Goal: Task Accomplishment & Management: Complete application form

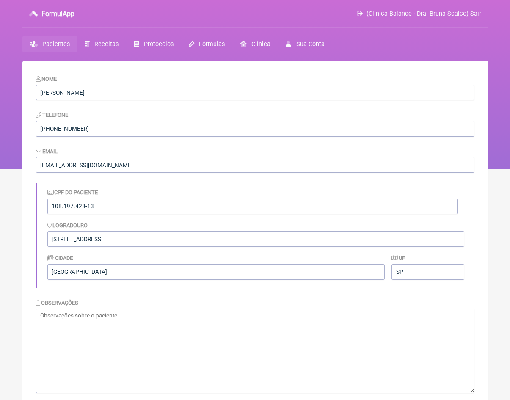
click at [65, 46] on span "Pacientes" at bounding box center [56, 44] width 28 height 7
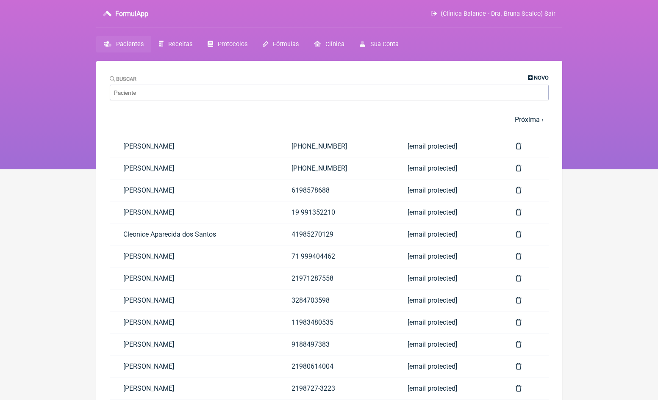
click at [510, 78] on span "Novo" at bounding box center [541, 78] width 15 height 6
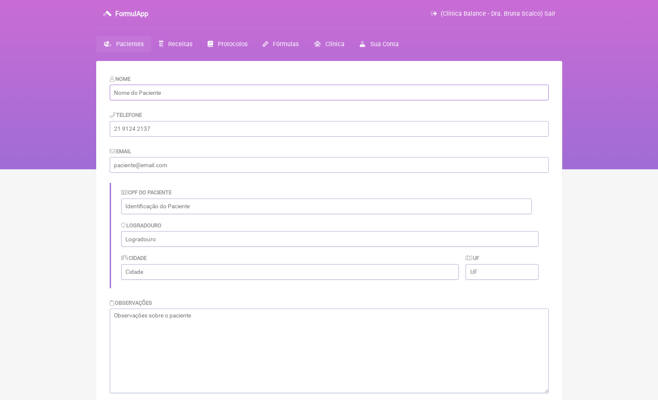
paste input "[PERSON_NAME]"
type input "[PERSON_NAME]"
click at [213, 156] on div "Email" at bounding box center [329, 160] width 439 height 26
paste input "[EMAIL_ADDRESS][DOMAIN_NAME]"
type input "[EMAIL_ADDRESS][DOMAIN_NAME]"
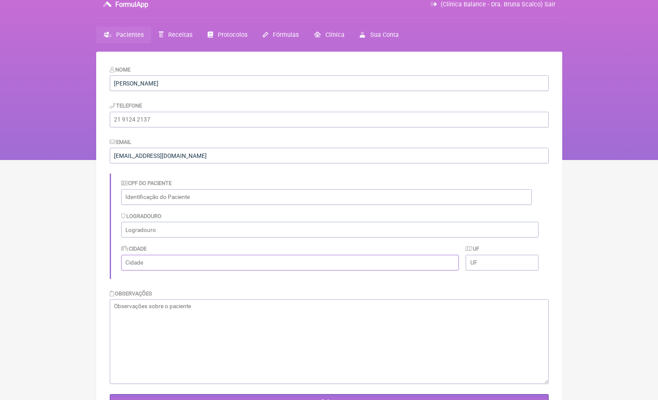
scroll to position [9, 0]
click at [166, 194] on input "text" at bounding box center [326, 197] width 410 height 16
paste input "144.030.148-44"
type input "144.030.148-44"
paste input "[STREET_ADDRESS][PERSON_NAME]"
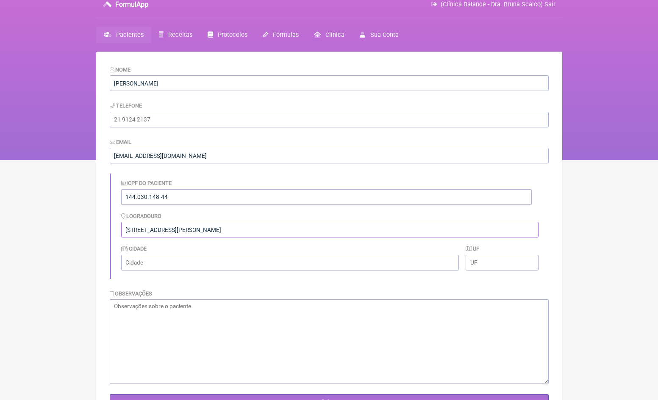
drag, startPoint x: 316, startPoint y: 230, endPoint x: 253, endPoint y: 230, distance: 63.1
click at [253, 230] on input "[STREET_ADDRESS][PERSON_NAME]" at bounding box center [329, 230] width 417 height 16
type input "[STREET_ADDRESS][PERSON_NAME]"
click at [250, 259] on input "text" at bounding box center [290, 263] width 338 height 16
paste input "[GEOGRAPHIC_DATA] - [GEOGRAPHIC_DATA]"
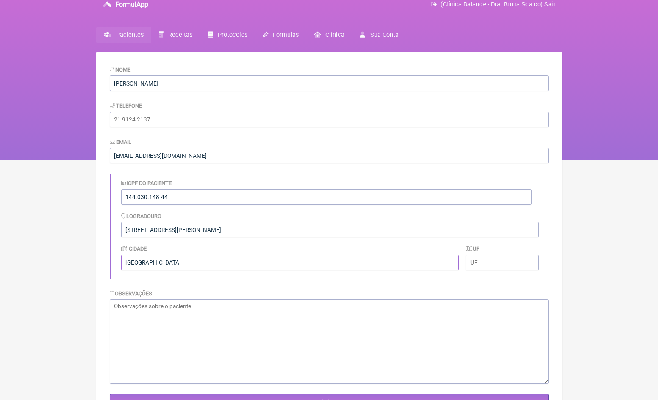
type input "[GEOGRAPHIC_DATA]"
type input "SP"
click at [189, 119] on input "tel" at bounding box center [329, 120] width 439 height 16
paste input "[PHONE_NUMBER]"
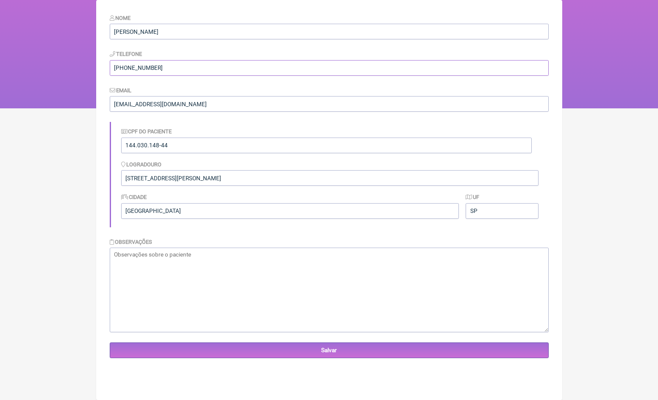
scroll to position [61, 0]
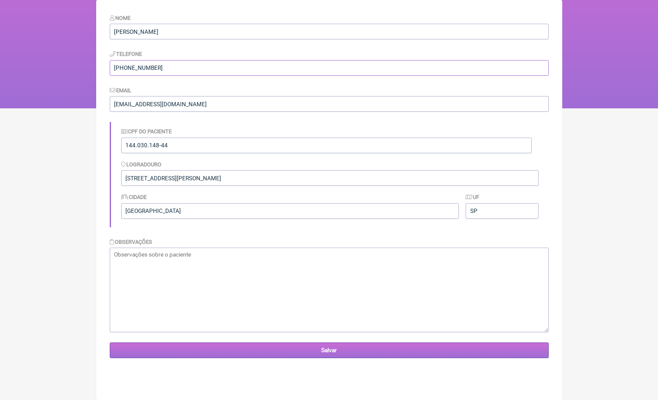
type input "[PHONE_NUMBER]"
click at [340, 352] on input "Salvar" at bounding box center [329, 351] width 439 height 16
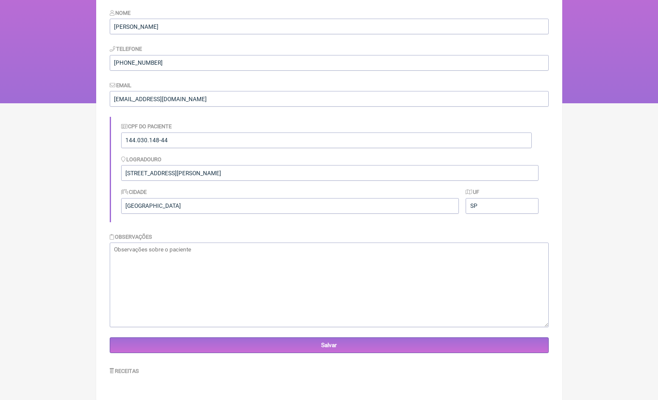
scroll to position [66, 0]
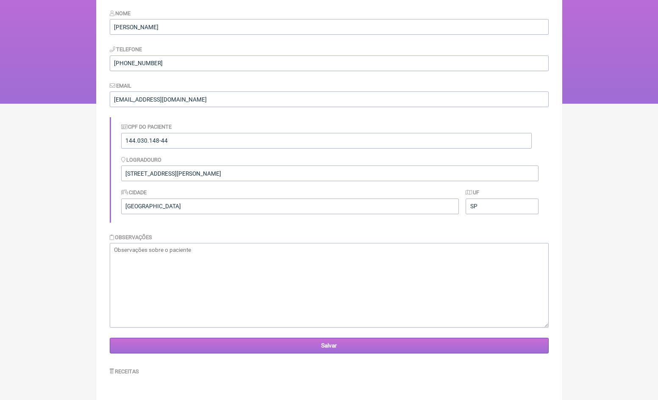
click at [366, 345] on input "Salvar" at bounding box center [329, 346] width 439 height 16
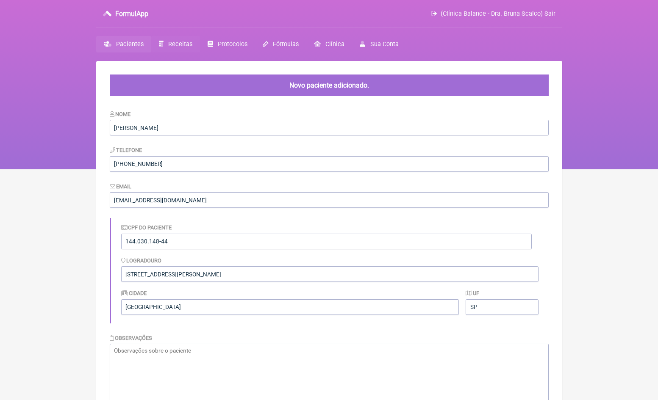
click at [176, 45] on span "Receitas" at bounding box center [180, 44] width 24 height 7
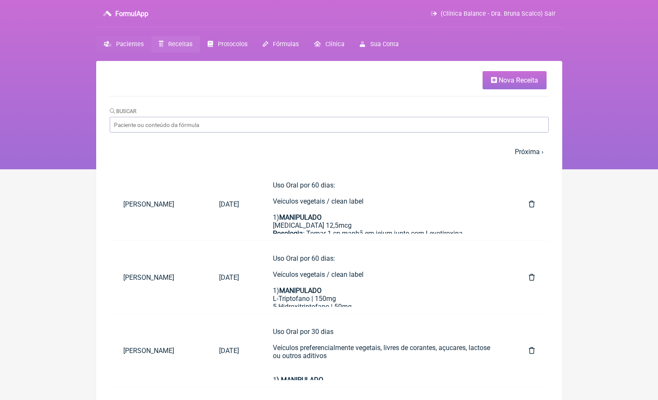
click at [141, 47] on span "Pacientes" at bounding box center [130, 44] width 28 height 7
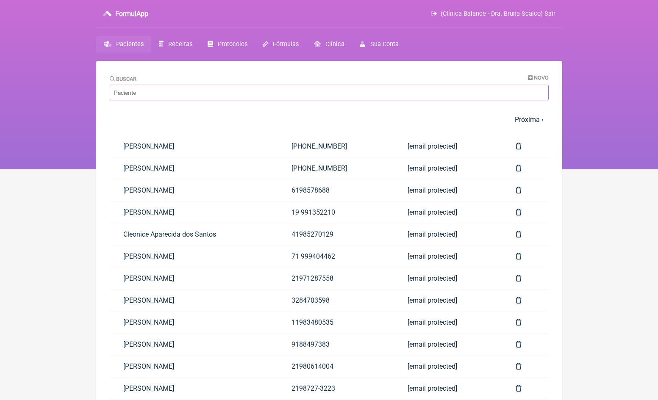
click at [255, 96] on input "Buscar" at bounding box center [329, 93] width 439 height 16
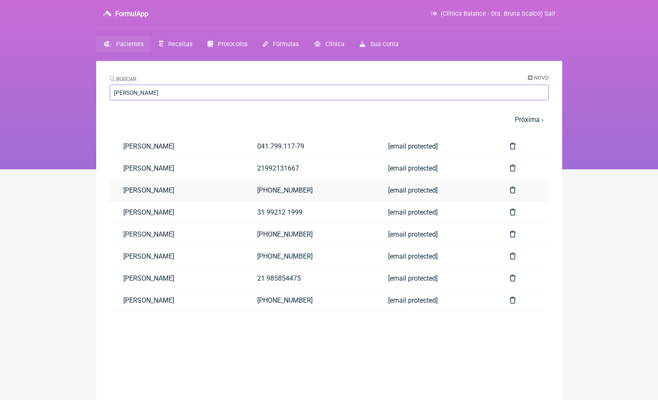
type input "Adriana"
click at [227, 190] on link "[PERSON_NAME]" at bounding box center [177, 191] width 134 height 22
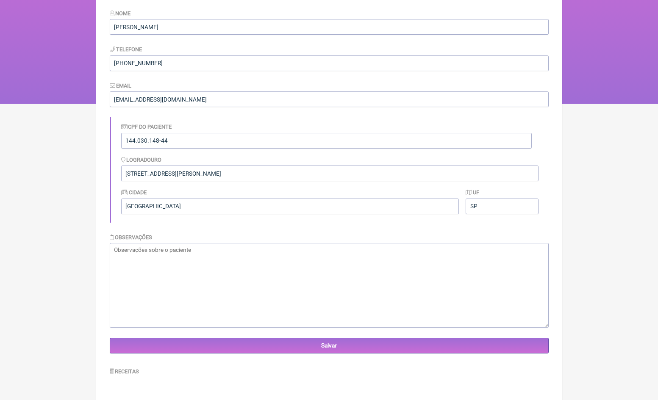
click at [130, 369] on label "Receitas" at bounding box center [125, 371] width 30 height 6
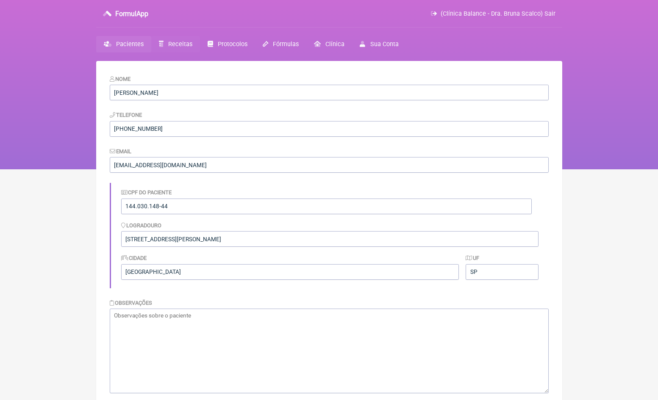
click at [182, 42] on span "Receitas" at bounding box center [180, 44] width 24 height 7
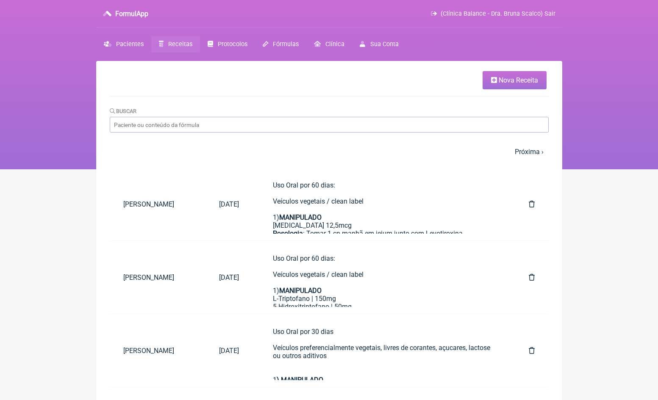
click at [512, 80] on span "Nova Receita" at bounding box center [517, 80] width 39 height 8
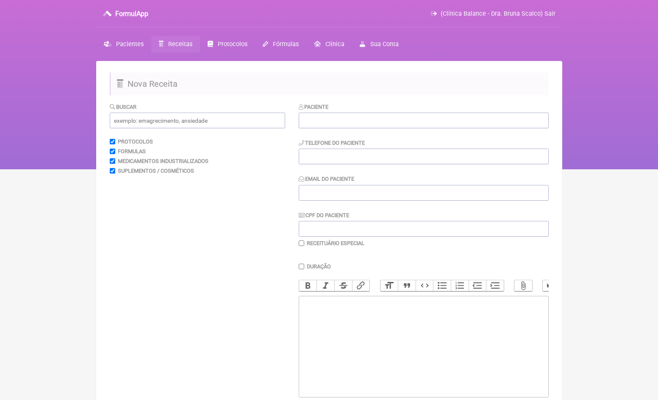
click at [331, 131] on div "Paciente Telefone do Paciente Email do Paciente CPF do Paciente Receituário Esp…" at bounding box center [424, 174] width 250 height 144
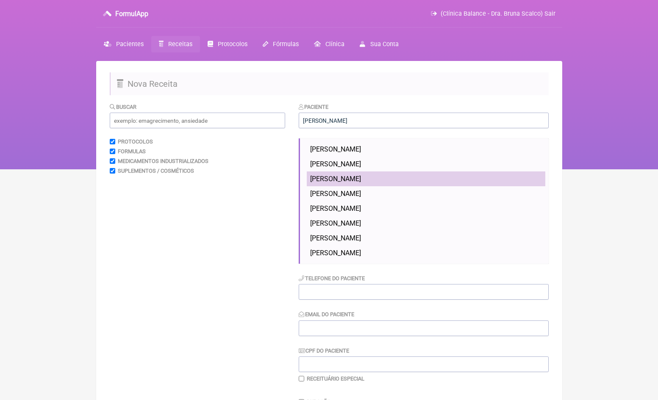
click at [361, 180] on span "[PERSON_NAME]" at bounding box center [335, 179] width 51 height 8
type input "[PERSON_NAME]"
type input "[PHONE_NUMBER]"
type input "[EMAIL_ADDRESS][DOMAIN_NAME]"
type input "144.030.148-44"
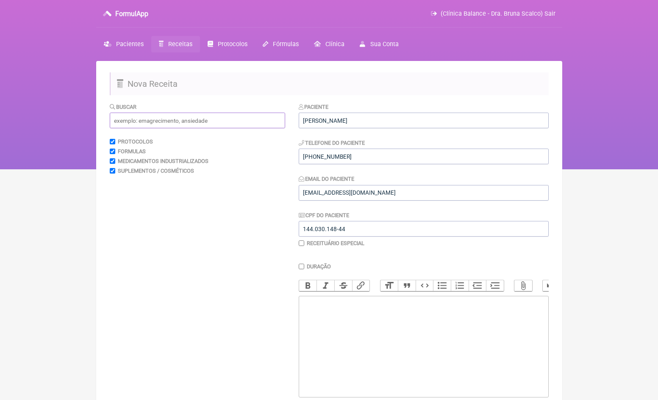
click at [213, 123] on input "text" at bounding box center [197, 121] width 175 height 16
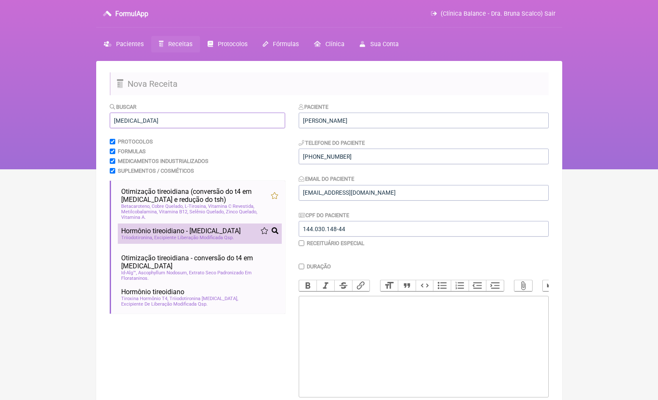
type input "t3"
click at [222, 238] on span "Excipiente Liberação Modificada Qsp" at bounding box center [194, 238] width 80 height 6
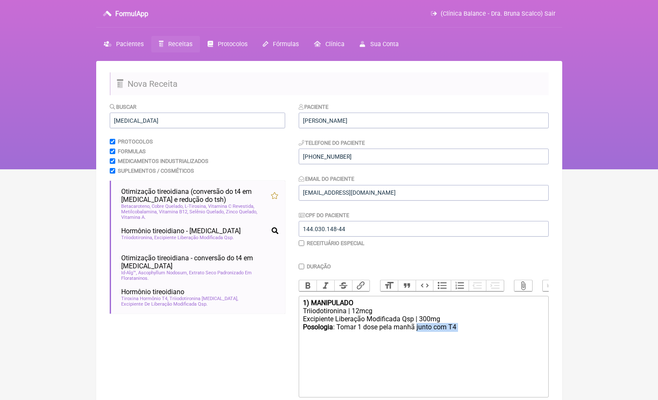
drag, startPoint x: 478, startPoint y: 325, endPoint x: 418, endPoint y: 324, distance: 59.7
click at [418, 324] on div "Posologia : Tomar 1 dose pela manhã junto com T4 ㅤ" at bounding box center [423, 331] width 241 height 17
type trix-editor "<div><strong>1) MANIPULADO</strong></div><div>Triiodotironina | 12mcg</div><div…"
click at [300, 266] on input "Duração" at bounding box center [302, 267] width 6 height 6
checkbox input "true"
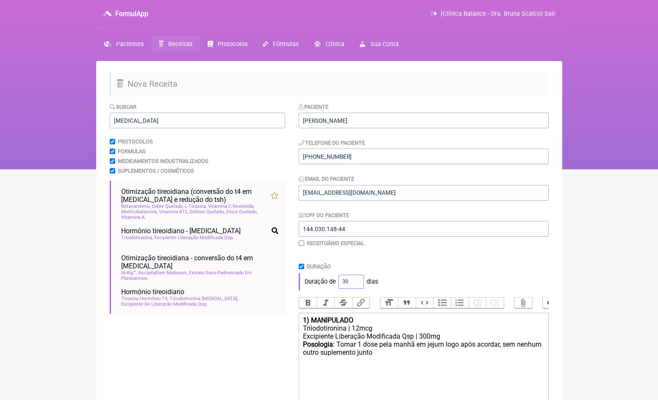
click at [342, 285] on input "30" at bounding box center [350, 282] width 25 height 14
type input "60"
click at [447, 277] on div "Duração de 60 dias" at bounding box center [424, 281] width 250 height 17
click at [359, 329] on div "Triiodotironina | 12mcg" at bounding box center [423, 328] width 241 height 8
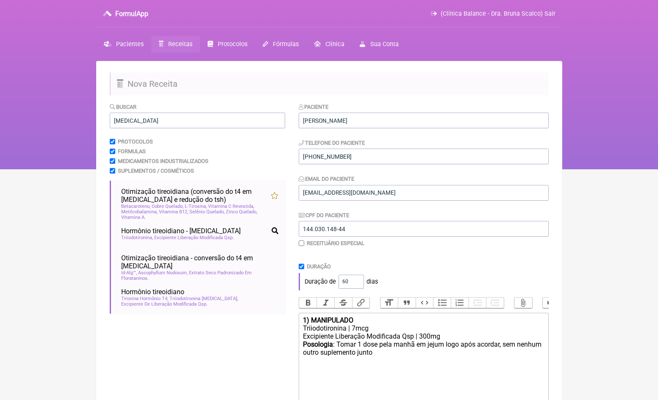
click at [415, 276] on div "Duração de 60 dias" at bounding box center [424, 281] width 250 height 17
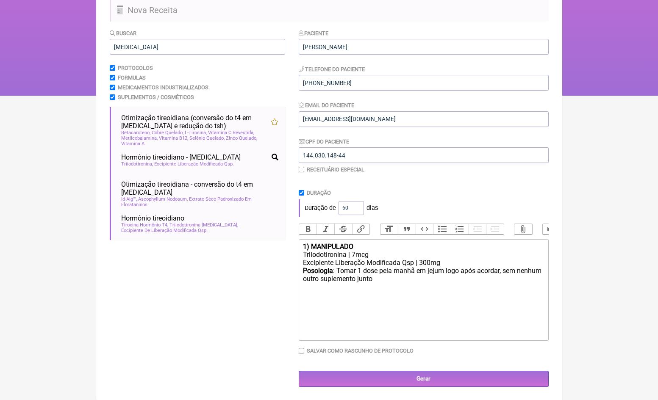
scroll to position [73, 0]
click at [355, 251] on div "Triiodotironina | 7mcg" at bounding box center [423, 255] width 241 height 8
click at [302, 254] on trix-editor "1) MANIPULADO Triiodotironina | 6,5mcg Excipiente Liberação Modificada Qsp | 30…" at bounding box center [424, 291] width 250 height 102
click at [364, 254] on div "T3 - Triiodotironina | 6,5mcg" at bounding box center [423, 255] width 241 height 8
type trix-editor "<div><strong>1) MANIPULADO</strong></div><div>T3 - Triiodotironina bioidentica …"
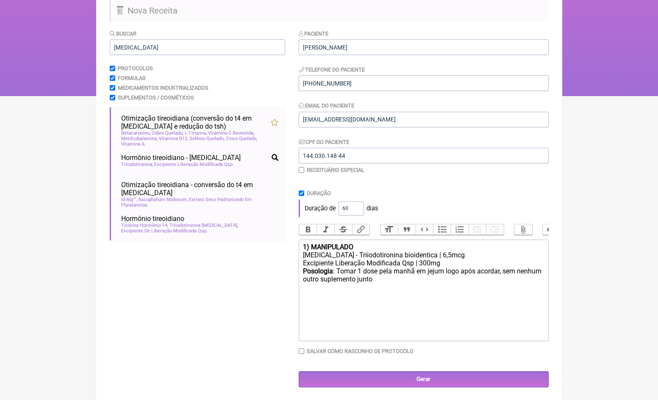
scroll to position [52, 0]
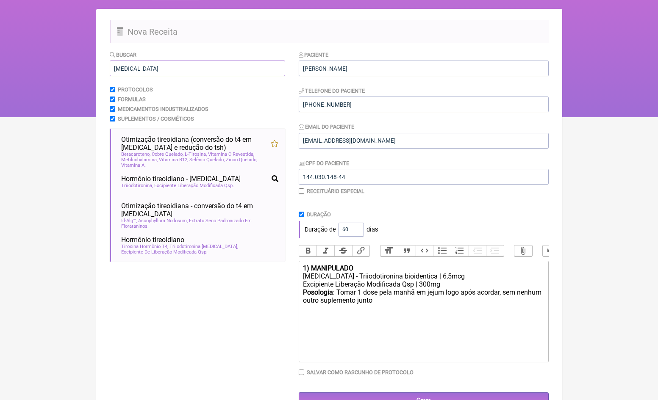
click at [132, 68] on input "t3" at bounding box center [197, 69] width 175 height 16
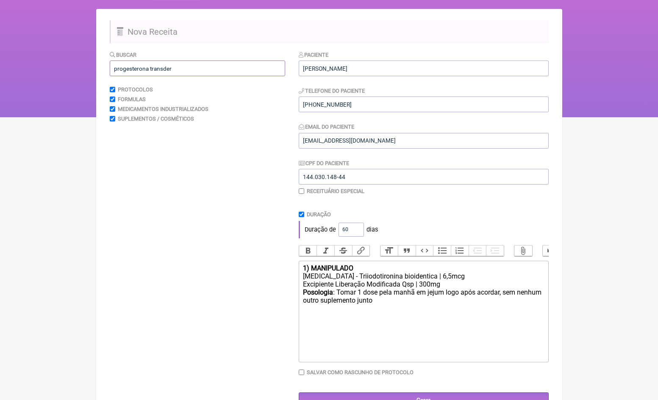
click at [167, 69] on input "progesterona transder" at bounding box center [197, 69] width 175 height 16
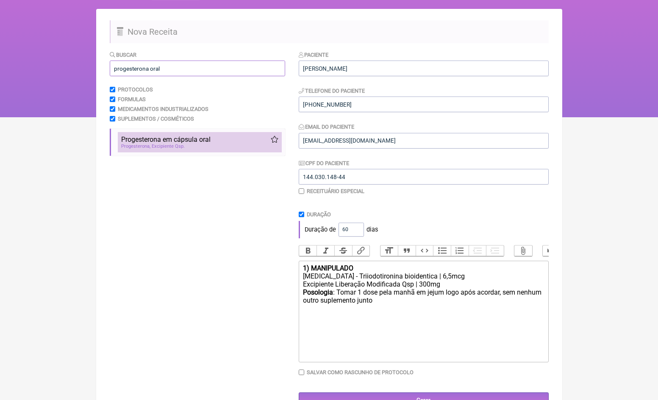
type input "progesterona oral"
click at [199, 145] on div "Progesterona Excipiente Qsp" at bounding box center [199, 147] width 157 height 6
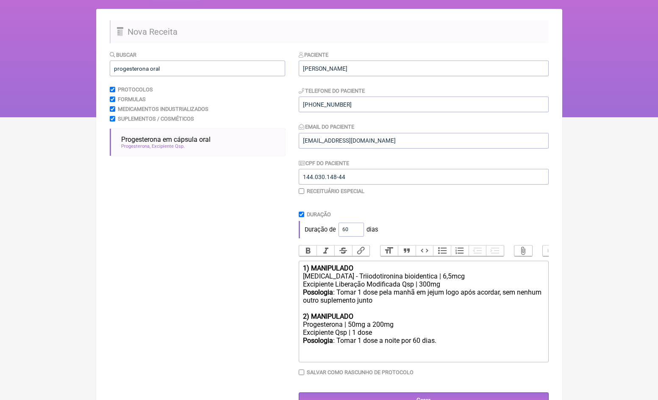
click at [377, 321] on div "Progesterona | 50mg a 200mg" at bounding box center [423, 325] width 241 height 8
click at [344, 321] on div "Progesterona | 100mg" at bounding box center [423, 325] width 241 height 8
type trix-editor "<div><strong>1) MANIPULADO</strong></div><div>T3 - Triiodotironina bioidentica …"
click at [399, 354] on trix-editor "1) MANIPULADO T3 - Triiodotironina bioidentica | 6,5mcg Excipiente Liberação Mo…" at bounding box center [424, 312] width 250 height 102
click at [192, 70] on input "progesterona oral" at bounding box center [197, 69] width 175 height 16
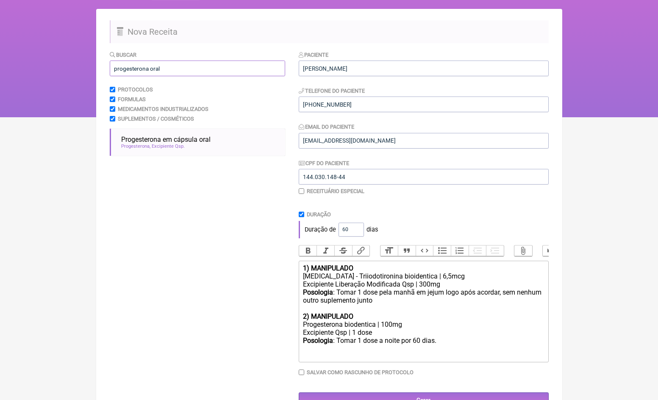
click at [192, 70] on input "progesterona oral" at bounding box center [197, 69] width 175 height 16
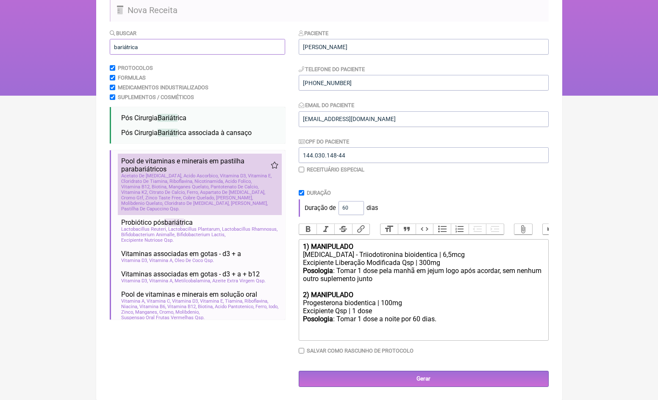
scroll to position [73, 0]
type input "bariátrica"
click at [224, 181] on span "Nicotinamida" at bounding box center [208, 182] width 29 height 6
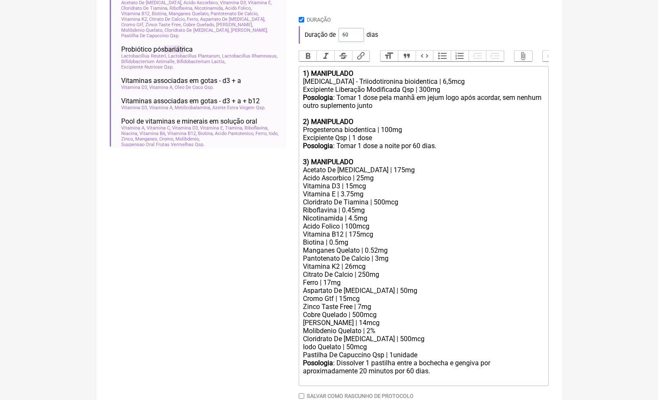
scroll to position [251, 0]
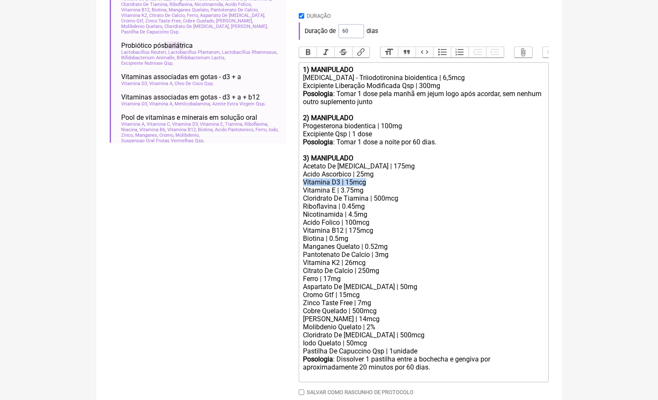
drag, startPoint x: 373, startPoint y: 176, endPoint x: 252, endPoint y: 174, distance: 121.1
click at [254, 176] on form "Buscar bariátrica Protocolos Formulas Medicamentos Industrializados Suplementos…" at bounding box center [329, 140] width 439 height 577
drag, startPoint x: 375, startPoint y: 182, endPoint x: 300, endPoint y: 186, distance: 75.5
click at [300, 186] on trix-editor "1) MANIPULADO T3 - Triiodotironina bioidentica | 6,5mcg Excipiente Liberação Mo…" at bounding box center [424, 222] width 250 height 320
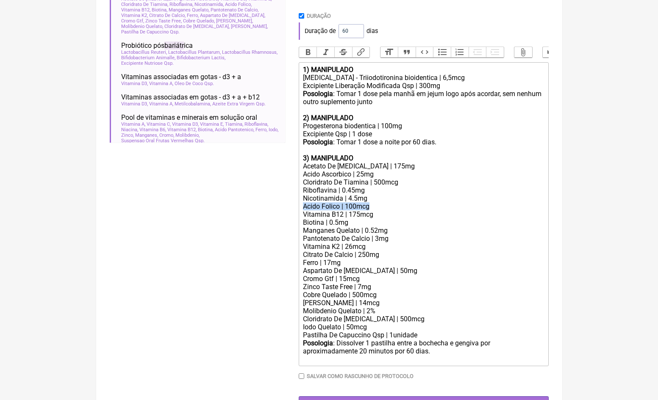
drag, startPoint x: 379, startPoint y: 199, endPoint x: 279, endPoint y: 197, distance: 100.0
click at [279, 199] on form "Buscar bariátrica Protocolos Formulas Medicamentos Industrializados Suplementos…" at bounding box center [329, 132] width 439 height 561
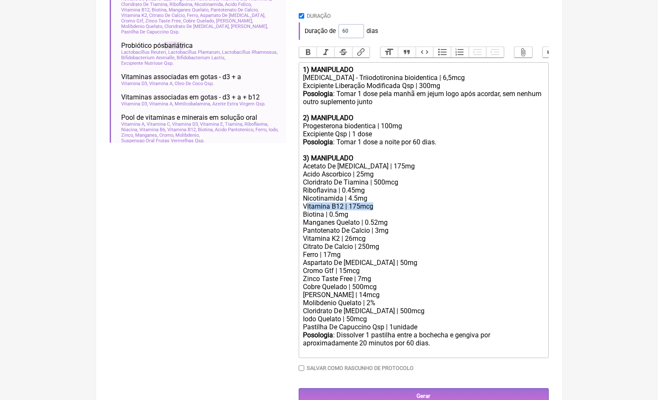
drag, startPoint x: 386, startPoint y: 197, endPoint x: 296, endPoint y: 197, distance: 90.6
click at [302, 197] on trix-editor "1) MANIPULADO T3 - Triiodotironina bioidentica | 6,5mcg Excipiente Liberação Mo…" at bounding box center [424, 210] width 250 height 296
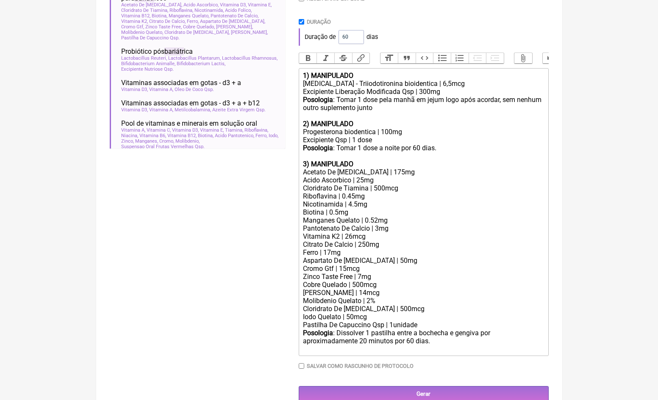
click at [380, 224] on div "Pantotenato De Calcio | 3mg" at bounding box center [423, 228] width 241 height 8
drag, startPoint x: 399, startPoint y: 219, endPoint x: 257, endPoint y: 219, distance: 142.7
click at [257, 219] on form "Buscar bariátrica Protocolos Formulas Medicamentos Industrializados Suplementos…" at bounding box center [329, 130] width 439 height 545
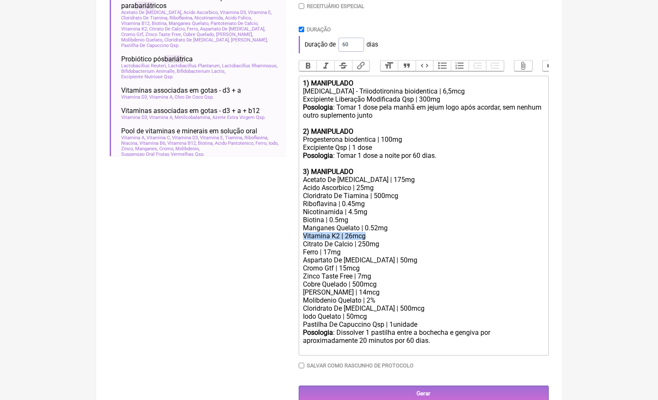
drag, startPoint x: 381, startPoint y: 224, endPoint x: 253, endPoint y: 222, distance: 127.9
click at [253, 224] on form "Buscar bariátrica Protocolos Formulas Medicamentos Industrializados Suplementos…" at bounding box center [329, 133] width 439 height 537
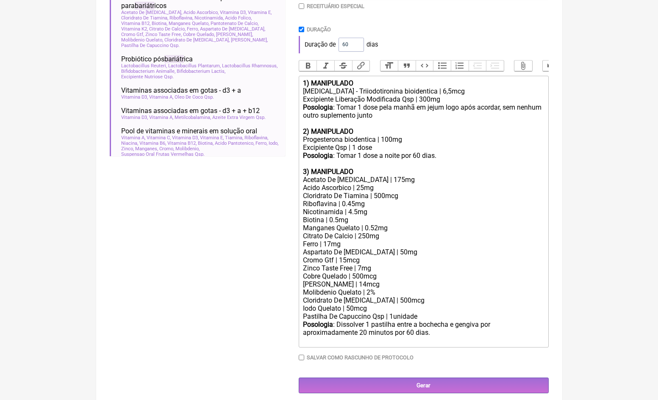
scroll to position [230, 0]
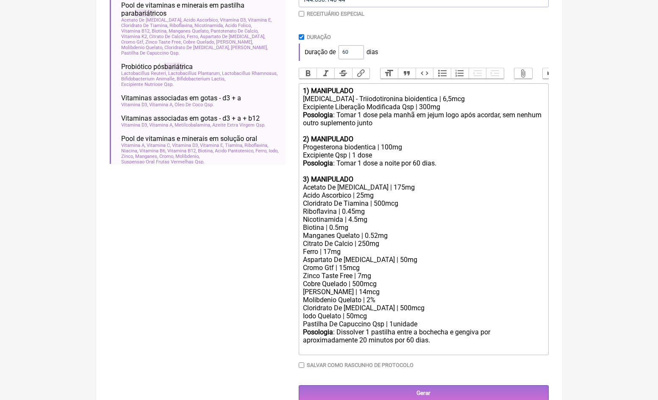
click at [363, 240] on div "Citrato De Calcio | 250mg" at bounding box center [423, 244] width 241 height 8
drag, startPoint x: 351, startPoint y: 243, endPoint x: 275, endPoint y: 242, distance: 76.2
click at [275, 243] on form "Buscar bariátrica Protocolos Formulas Medicamentos Industrializados Suplementos…" at bounding box center [329, 137] width 439 height 528
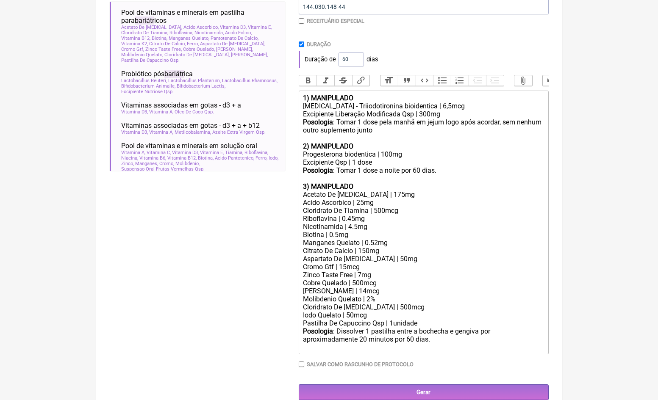
scroll to position [222, 0]
click at [347, 263] on div "Cromo Gtf | 15mcg" at bounding box center [423, 267] width 241 height 8
click at [362, 271] on div "Zinco Taste Free | 7mg" at bounding box center [423, 275] width 241 height 8
drag, startPoint x: 329, startPoint y: 304, endPoint x: 257, endPoint y: 304, distance: 71.1
click at [260, 304] on form "Buscar bariátrica Protocolos Formulas Medicamentos Industrializados Suplementos…" at bounding box center [329, 141] width 439 height 520
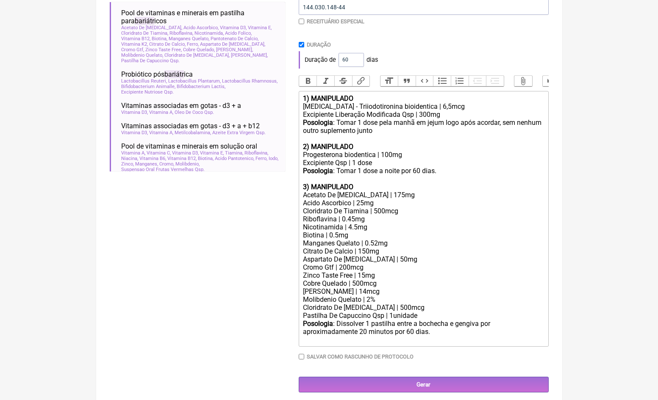
type trix-editor "<div><strong>1) MANIPULADO</strong></div><div>T3 - Triiodotironina bioidentica …"
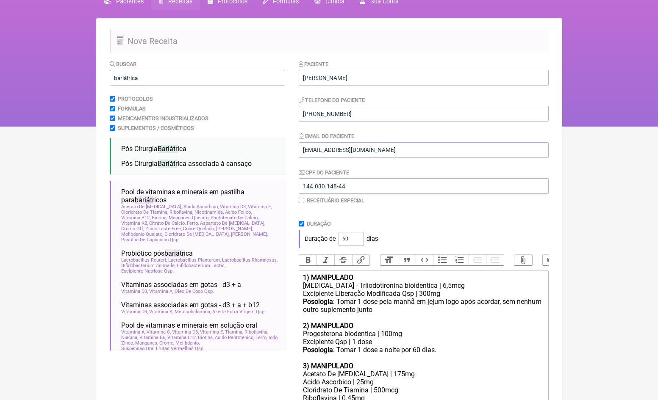
scroll to position [42, 0]
click at [164, 83] on input "bariátrica" at bounding box center [197, 78] width 175 height 16
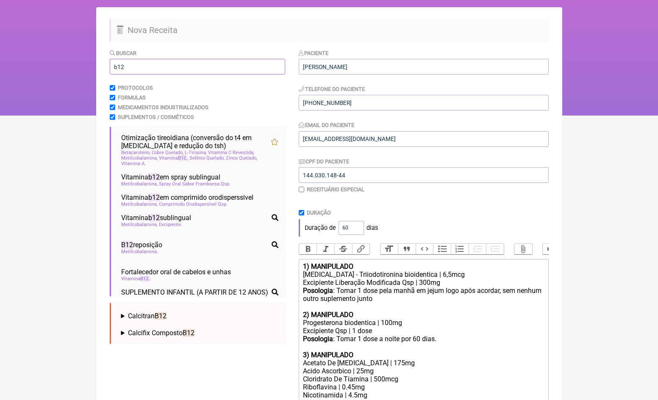
scroll to position [55, 0]
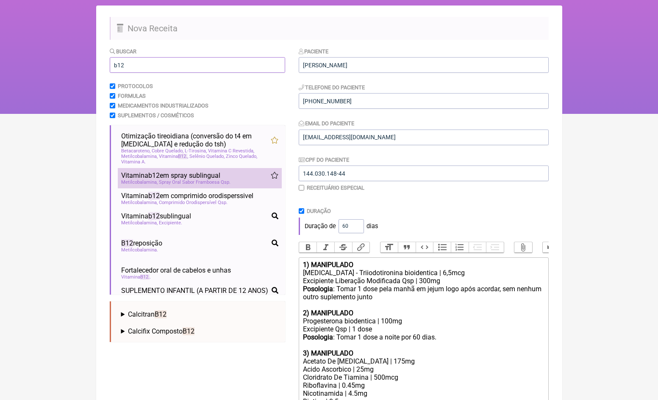
type input "b12"
click at [202, 180] on span "Spray Oral Sabor Framboesa Qsp" at bounding box center [195, 183] width 72 height 6
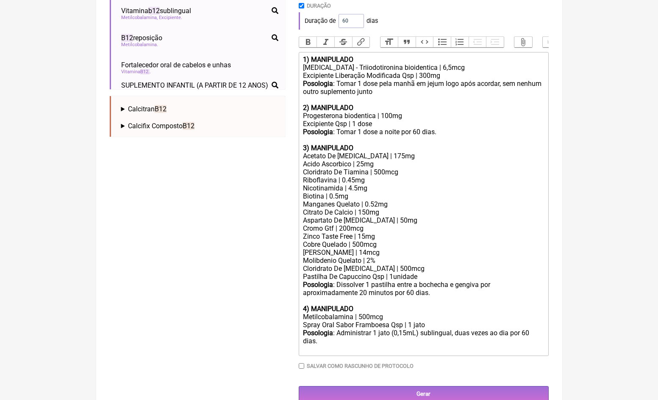
scroll to position [260, 0]
click at [395, 314] on div "Metilcobalamina | 500mcg" at bounding box center [423, 318] width 241 height 8
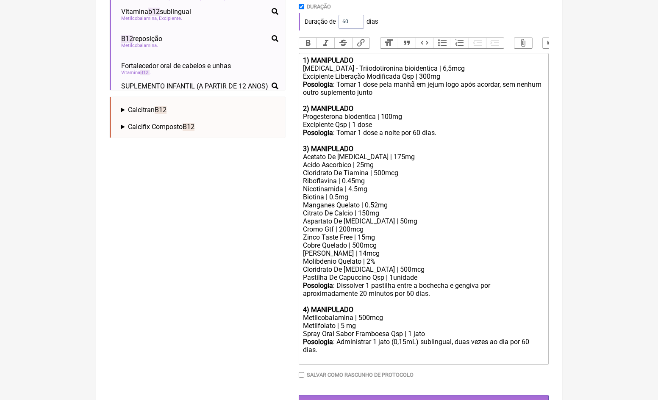
click at [362, 314] on div "Metilcobalamina | 500mcg Metilfolato | 5 mg" at bounding box center [423, 322] width 241 height 16
type trix-editor "<div><strong>1) MANIPULADO</strong></div><div>T3 - Triiodotironina bioidentica …"
click at [359, 314] on div "Metilcobalamina | 1000mcg Metilfolato | 5 mg" at bounding box center [423, 322] width 241 height 16
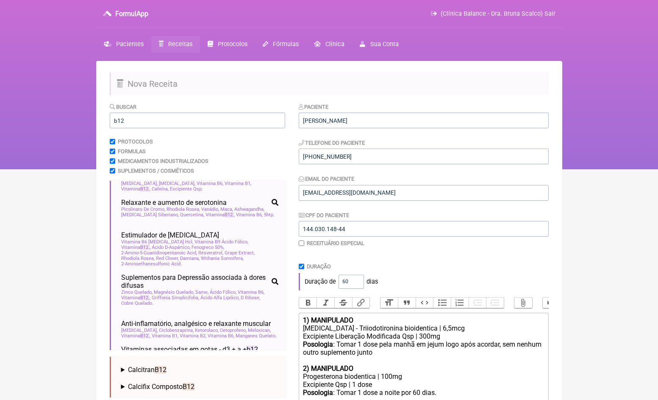
scroll to position [0, 0]
click at [147, 125] on input "b12" at bounding box center [197, 121] width 175 height 16
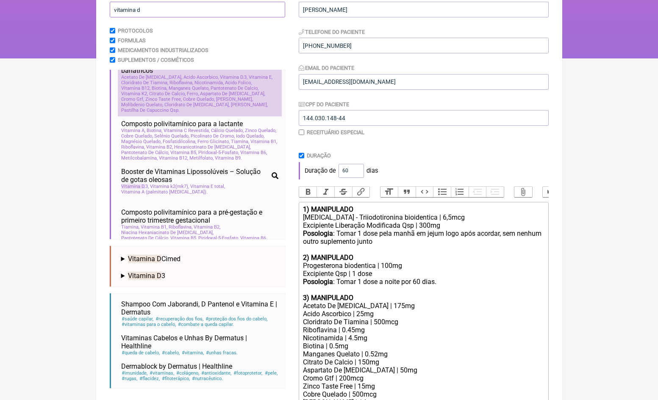
scroll to position [46, 0]
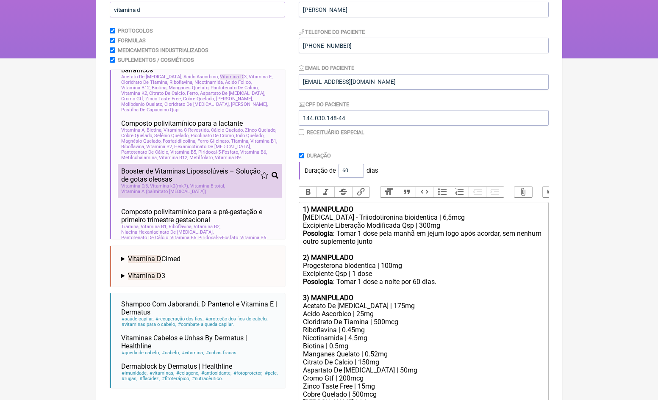
type input "vitamina d"
click at [209, 182] on span "Booster de Vitaminas Lipossolúveis – Solução de gotas oleosas" at bounding box center [190, 175] width 139 height 16
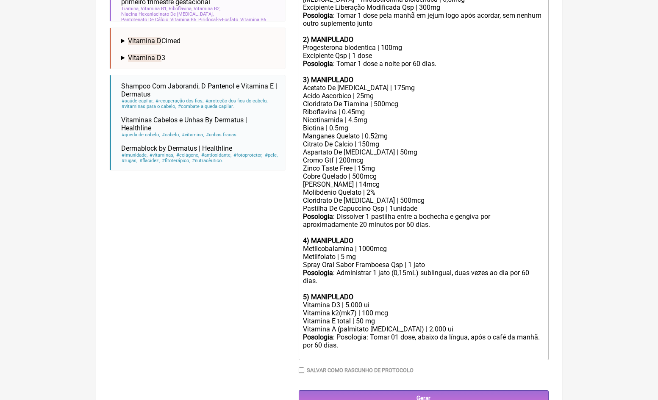
scroll to position [329, 0]
click at [440, 326] on div "Vitamina A (palmitato retinol) | 2.000 ui" at bounding box center [423, 330] width 241 height 8
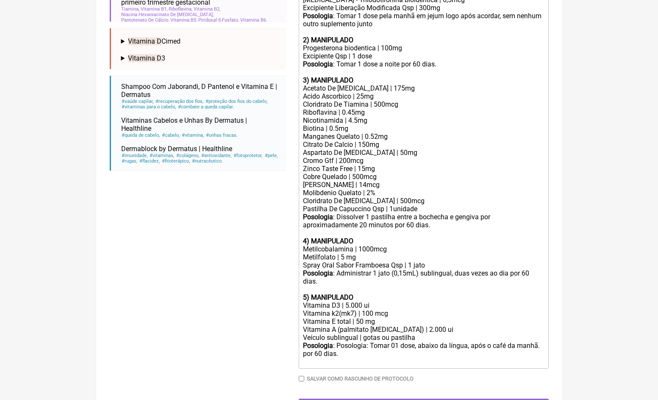
scroll to position [325, 0]
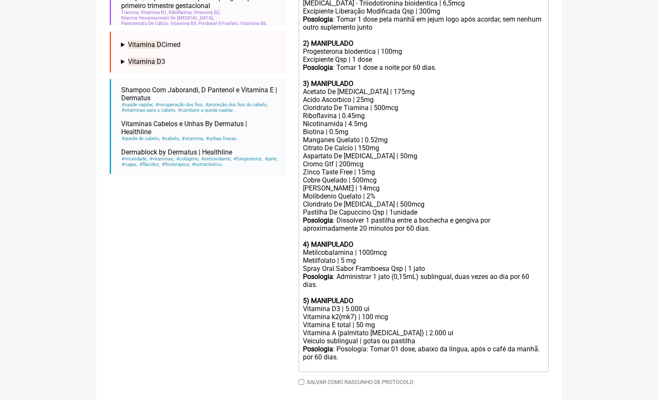
click at [348, 305] on div "Vitamina D3 | 5.000 ui" at bounding box center [423, 309] width 241 height 8
type trix-editor "<div><strong>1) MANIPULADO</strong></div><div>T3 - Triiodotironina bioidentica …"
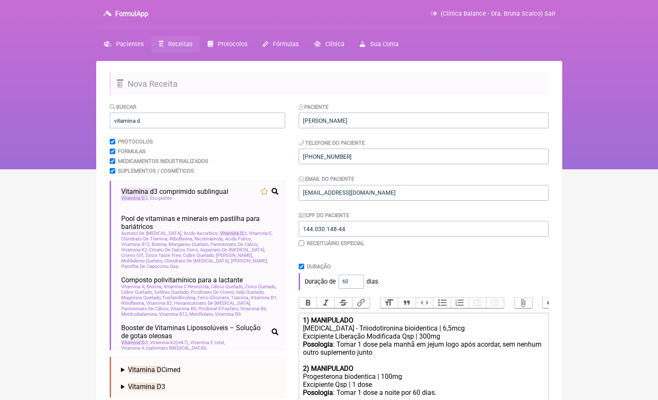
scroll to position [0, 0]
click at [194, 121] on input "vitamina d" at bounding box center [197, 121] width 175 height 16
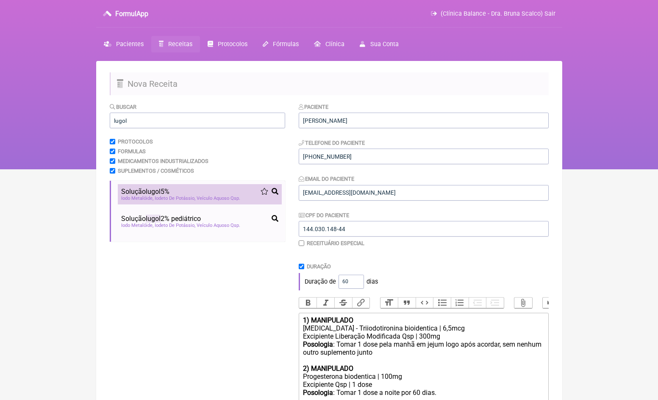
click at [209, 191] on div "Solução lugol 5%" at bounding box center [199, 192] width 157 height 8
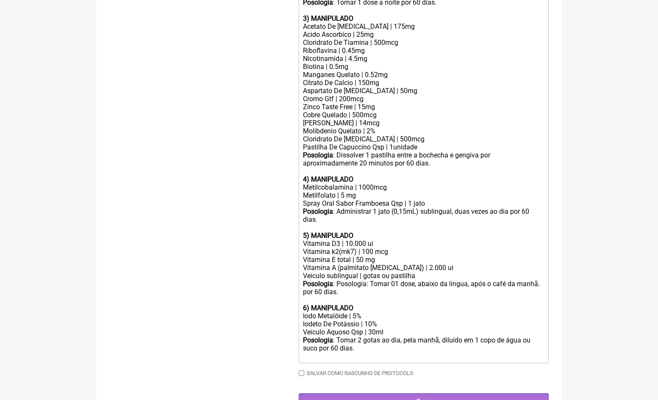
scroll to position [390, 0]
click at [368, 157] on div "Posologia : Dissolver 1 pastilha entre a bochecha e gengiva por aproximadamente…" at bounding box center [423, 164] width 241 height 24
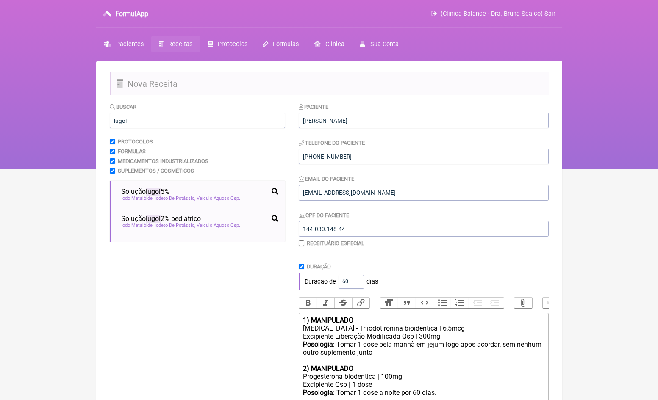
scroll to position [0, 0]
click at [142, 121] on input "lugol" at bounding box center [197, 121] width 175 height 16
type input "m"
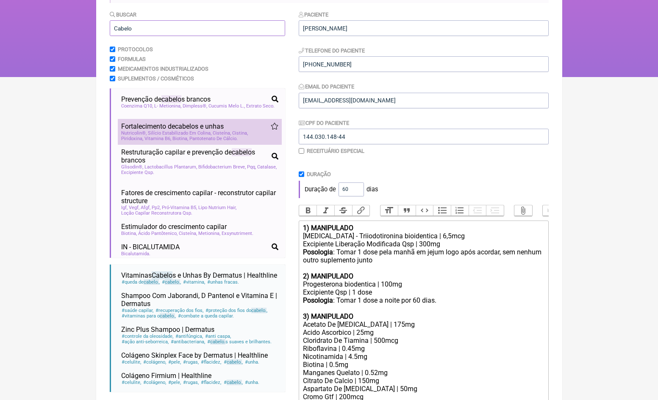
scroll to position [92, 0]
type input "Cabelo"
click at [195, 141] on span "Pantotenato De Cálcio" at bounding box center [213, 139] width 48 height 6
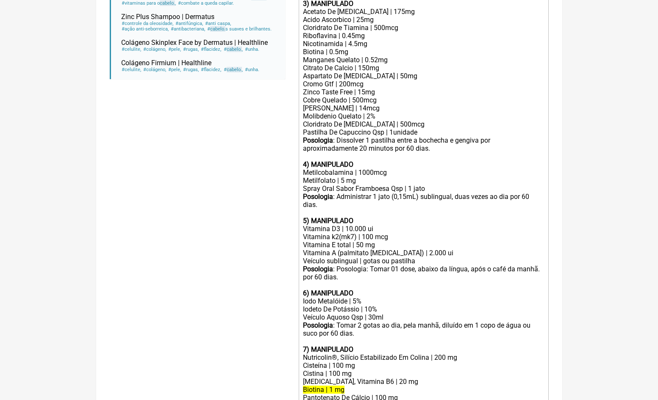
scroll to position [437, 0]
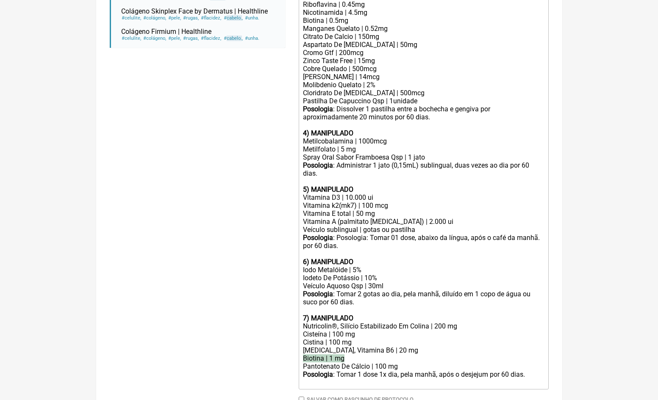
drag, startPoint x: 357, startPoint y: 334, endPoint x: 270, endPoint y: 334, distance: 87.7
click at [270, 334] on form "Buscar Cabelo Protocolos Formulas Medicamentos Industrializados Suplementos / C…" at bounding box center [329, 51] width 439 height 770
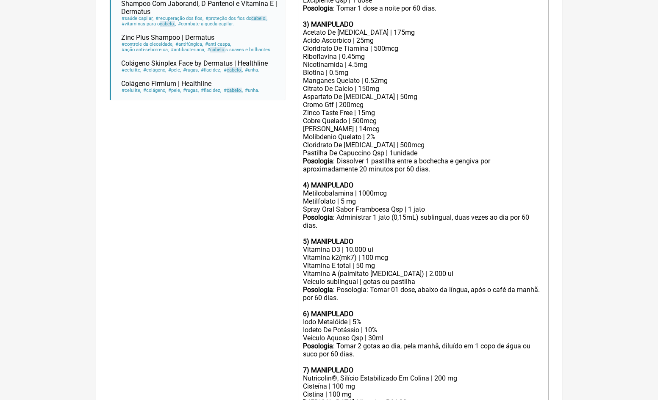
scroll to position [380, 0]
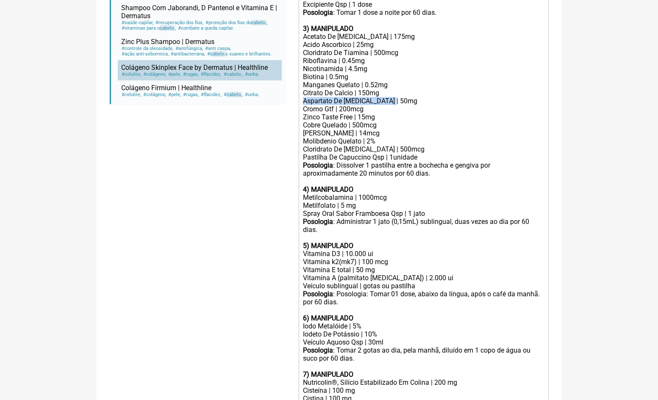
drag, startPoint x: 405, startPoint y: 91, endPoint x: 279, endPoint y: 91, distance: 126.6
click at [279, 91] on form "Buscar Cabelo Protocolos Formulas Medicamentos Industrializados Suplementos / C…" at bounding box center [329, 103] width 439 height 762
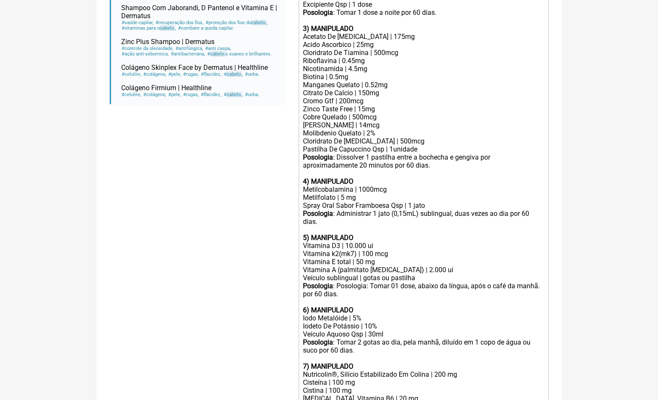
scroll to position [382, 0]
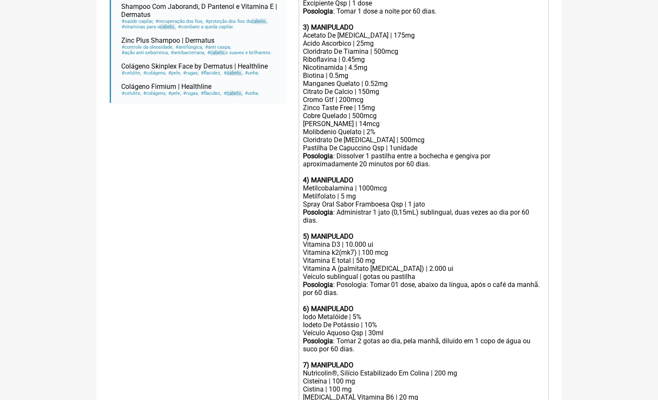
click at [364, 120] on div "Selenio Quelado | 14mcg" at bounding box center [423, 124] width 241 height 8
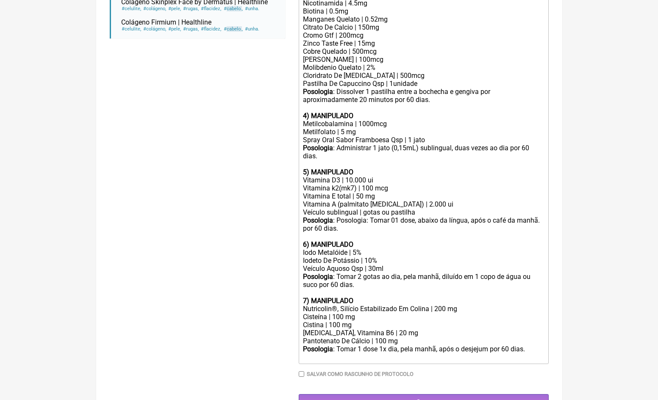
scroll to position [443, 0]
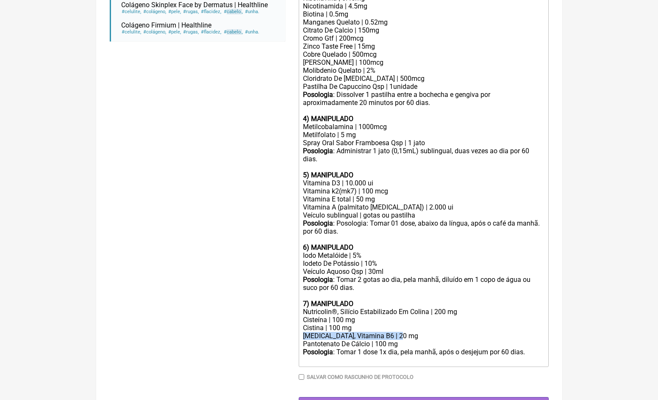
drag, startPoint x: 407, startPoint y: 310, endPoint x: 271, endPoint y: 303, distance: 136.1
click at [277, 309] on form "Buscar Cabelo Protocolos Formulas Medicamentos Industrializados Suplementos / C…" at bounding box center [329, 37] width 439 height 754
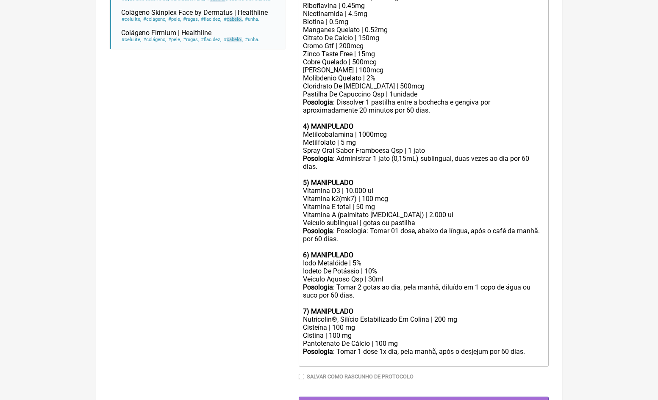
click at [416, 340] on div "Pantotenato De Cálcio | 100 mg" at bounding box center [423, 344] width 241 height 8
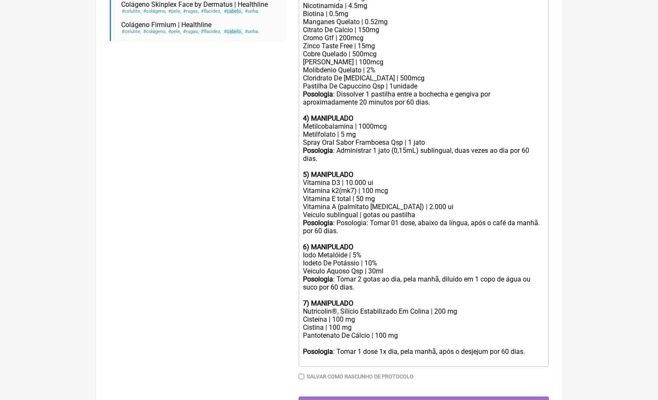
scroll to position [443, 0]
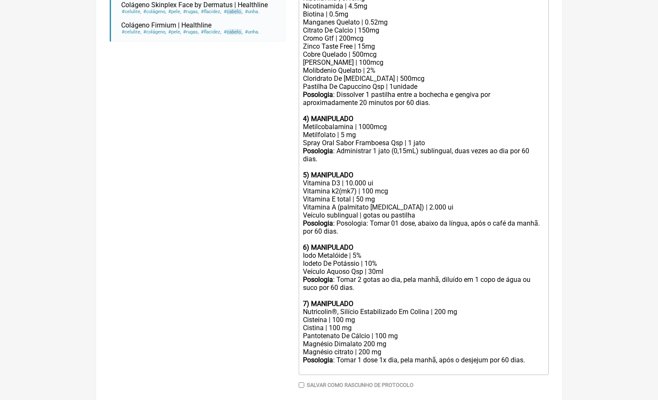
click at [365, 332] on div "Pantotenato De Cálcio | 100 mg Magnésio Dimalato 200 mg Magnésio citrato | 200 …" at bounding box center [423, 344] width 241 height 24
click at [394, 332] on div "Pantotenato De Cálcio | 100 mg Magnésio Dimalato | 200 mg Magnésio citrato | 20…" at bounding box center [423, 344] width 241 height 24
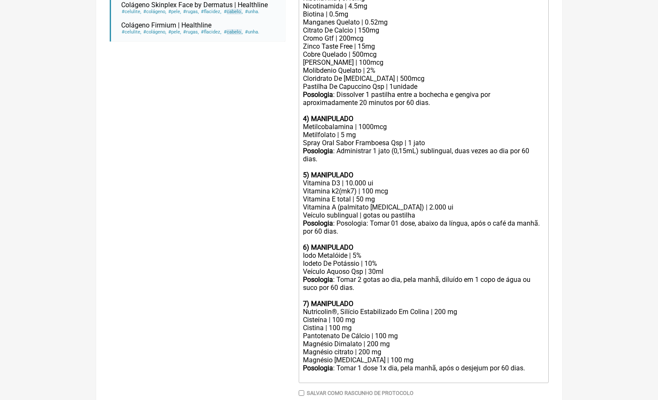
click at [439, 308] on div "Nutricolin®, Silício Estabilizado Em Colina | 200 mg" at bounding box center [423, 312] width 241 height 8
click at [336, 316] on div "Cisteína | 100 mg" at bounding box center [423, 320] width 241 height 8
type trix-editor "<div><strong>1) MANIPULADO</strong></div><div>T3 - Triiodotironina bioidentica …"
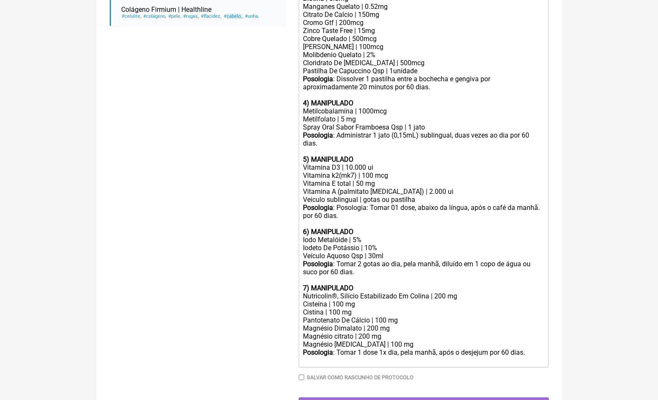
scroll to position [458, 0]
click at [445, 398] on input "Gerar" at bounding box center [424, 406] width 250 height 16
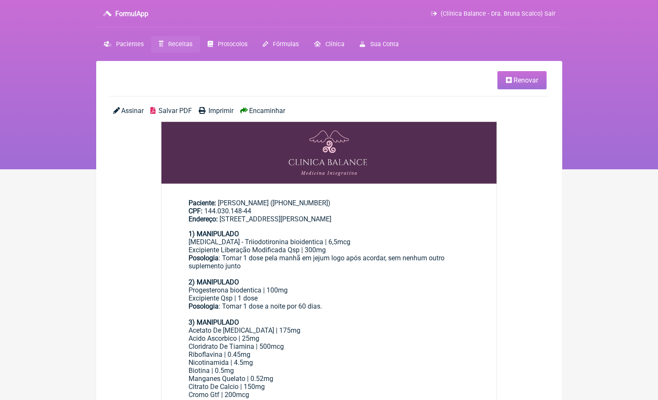
click at [284, 111] on span "Encaminhar" at bounding box center [267, 111] width 36 height 8
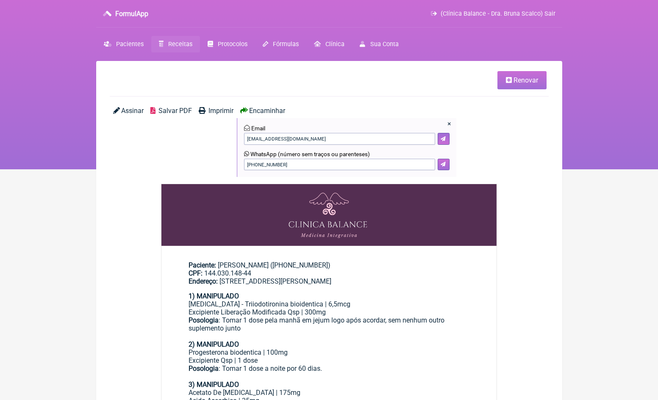
click at [444, 160] on button at bounding box center [443, 165] width 12 height 12
